Goal: Find specific page/section: Locate item on page

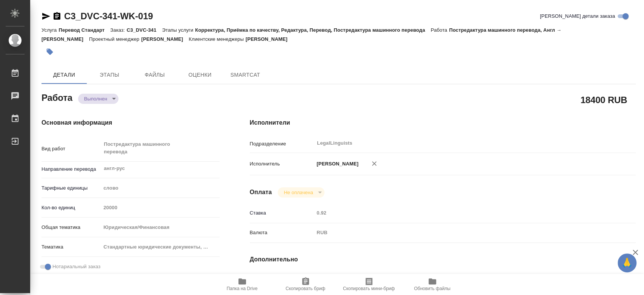
type textarea "x"
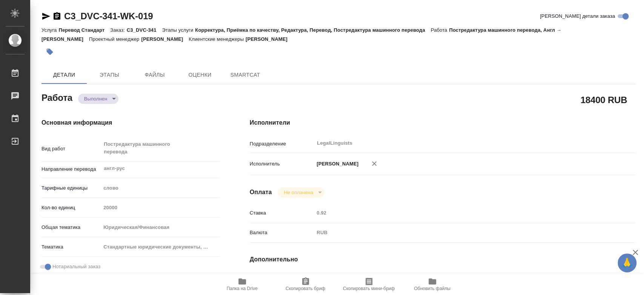
type textarea "x"
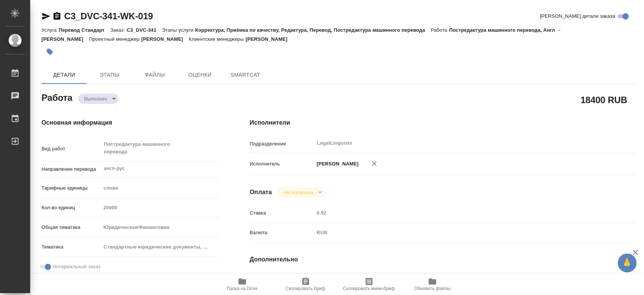
type textarea "x"
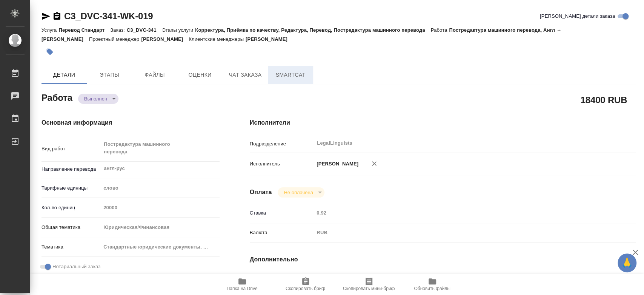
type textarea "x"
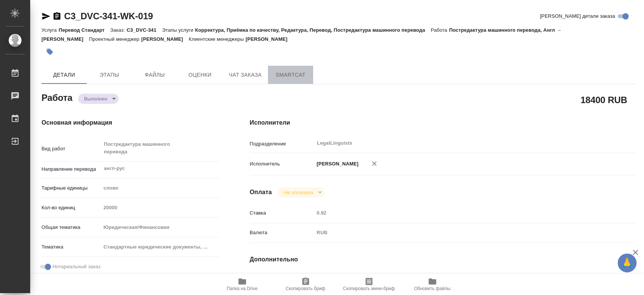
click at [291, 75] on span "SmartCat" at bounding box center [291, 74] width 36 height 9
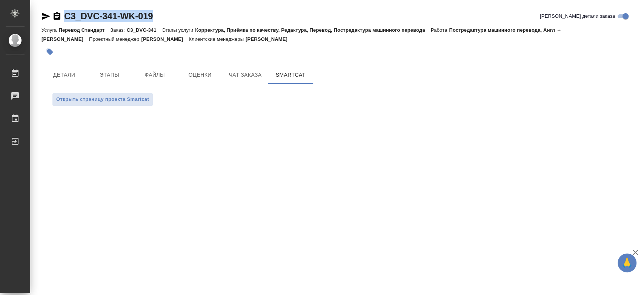
drag, startPoint x: 164, startPoint y: 12, endPoint x: 61, endPoint y: 11, distance: 103.5
click at [61, 11] on div "C3_DVC-341-WK-019 Кратко детали заказа" at bounding box center [339, 16] width 595 height 12
copy link "C3_DVC-341-WK-019"
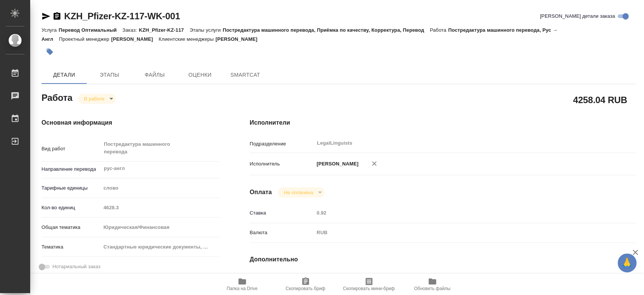
type textarea "x"
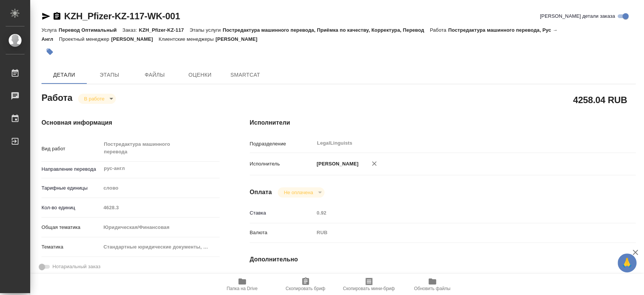
type textarea "x"
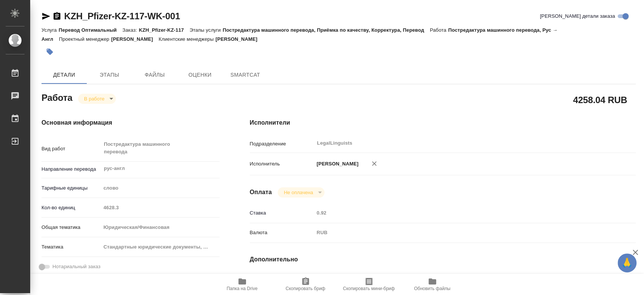
type textarea "x"
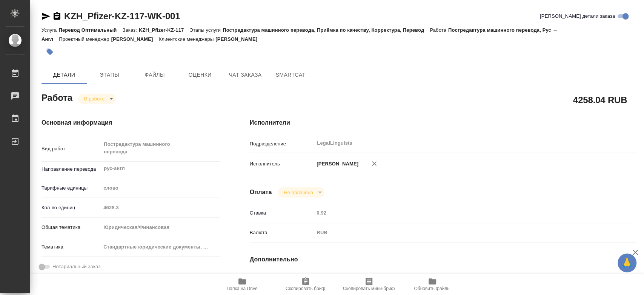
type textarea "x"
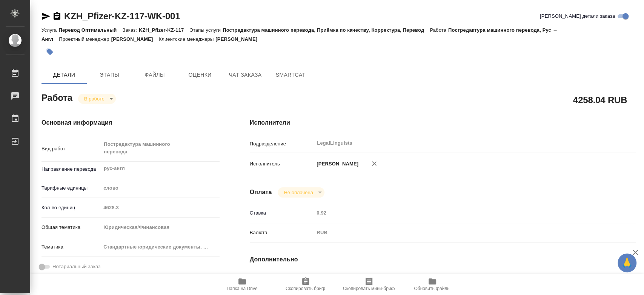
type textarea "x"
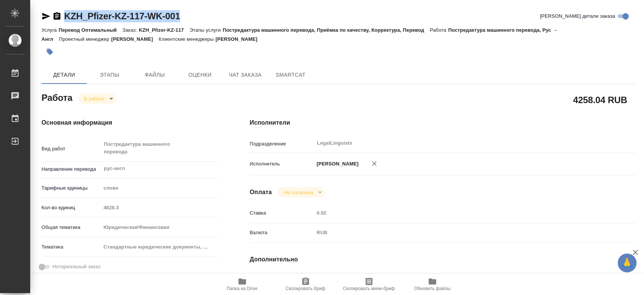
drag, startPoint x: 190, startPoint y: 13, endPoint x: 57, endPoint y: 10, distance: 133.7
click at [57, 10] on div "KZH_Pfizer-KZ-117-WK-001 Кратко детали заказа" at bounding box center [339, 16] width 595 height 12
copy link "KZH_Pfizer-KZ-117-WK-001"
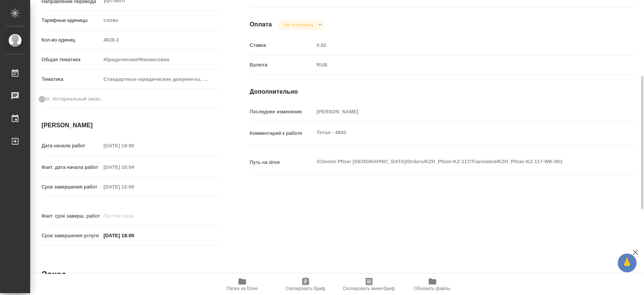
scroll to position [251, 0]
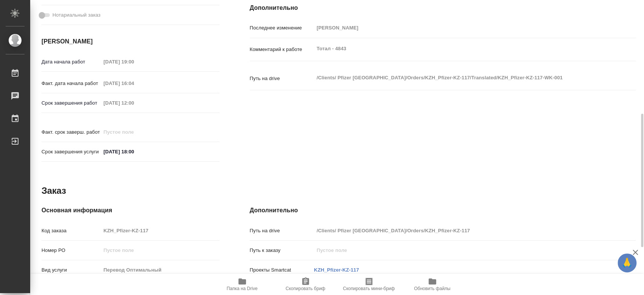
click at [94, 103] on div "Срок завершения работ [DATE] 12:00" at bounding box center [131, 102] width 178 height 13
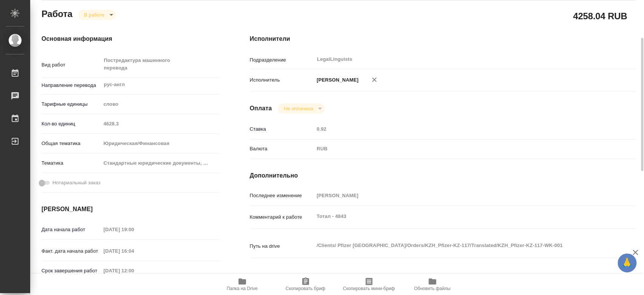
scroll to position [0, 0]
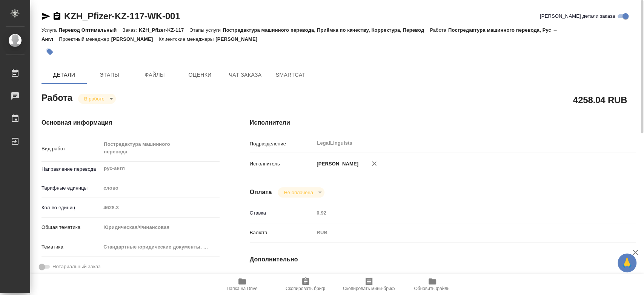
click at [247, 278] on span "Папка на Drive" at bounding box center [242, 284] width 54 height 14
